Goal: Use online tool/utility: Use online tool/utility

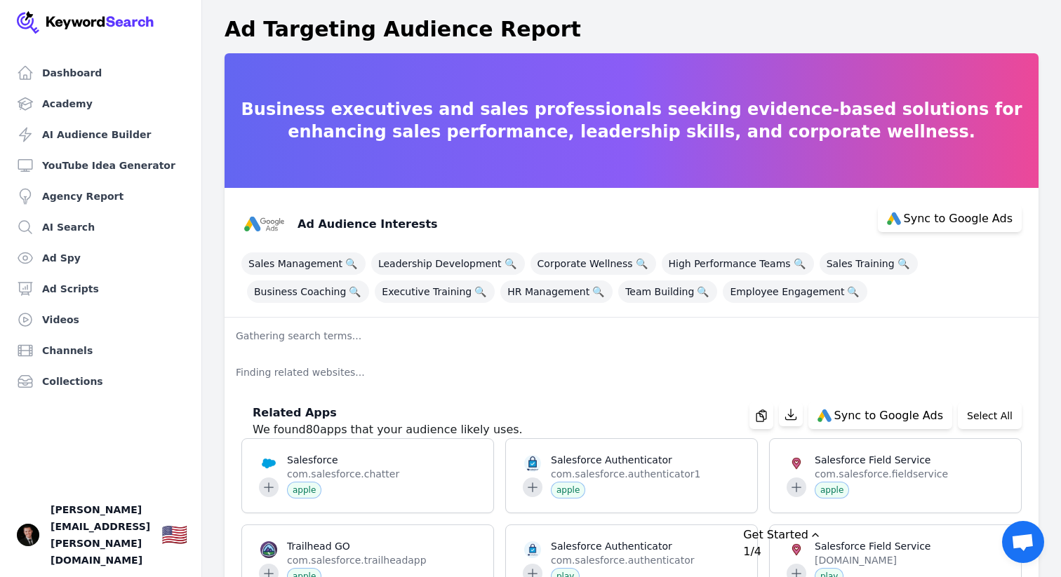
scroll to position [1, 0]
